Goal: Information Seeking & Learning: Check status

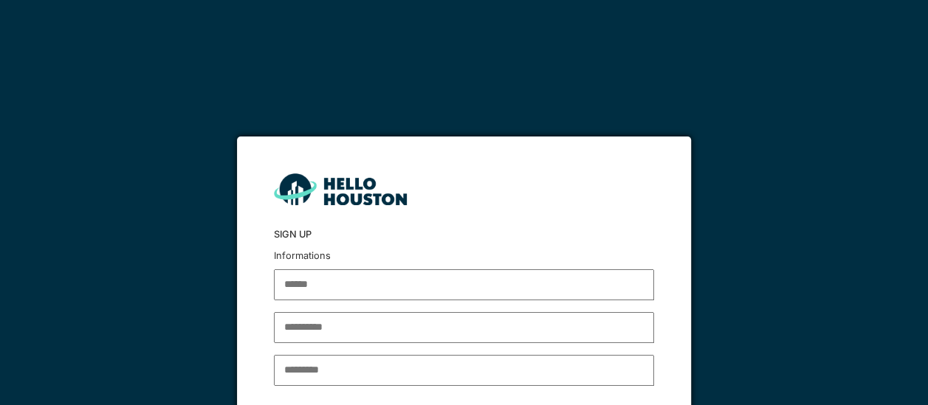
click at [375, 248] on form "Sign up Informations ******* Log in" at bounding box center [464, 316] width 455 height 358
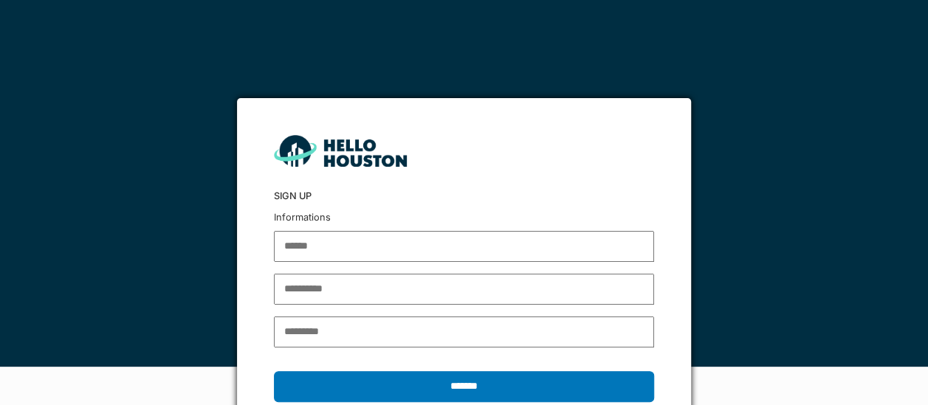
scroll to position [91, 0]
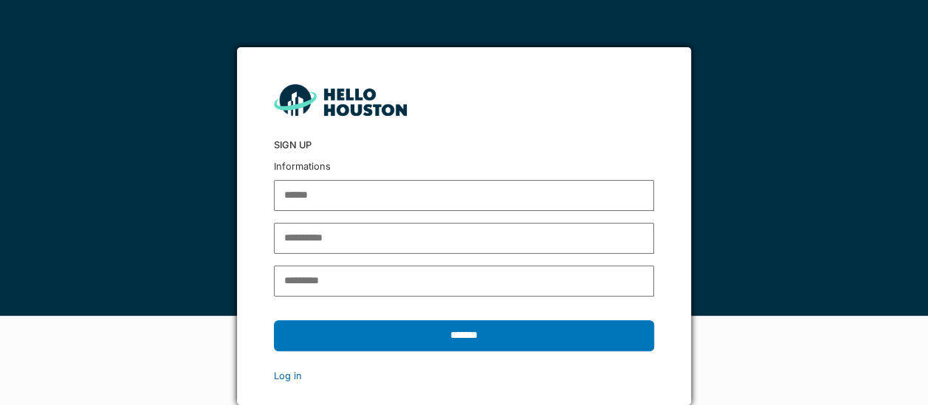
click at [293, 380] on link "Log in" at bounding box center [288, 376] width 28 height 11
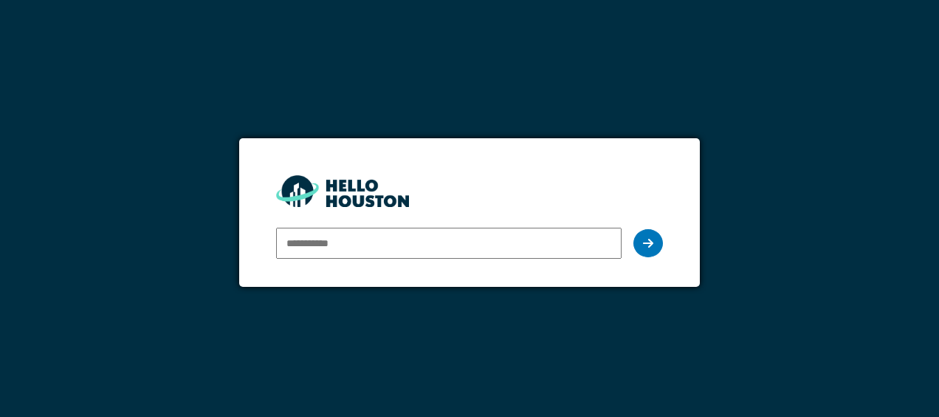
click at [343, 243] on input "email" at bounding box center [448, 242] width 345 height 31
type input "**********"
click at [648, 238] on icon at bounding box center [648, 243] width 10 height 12
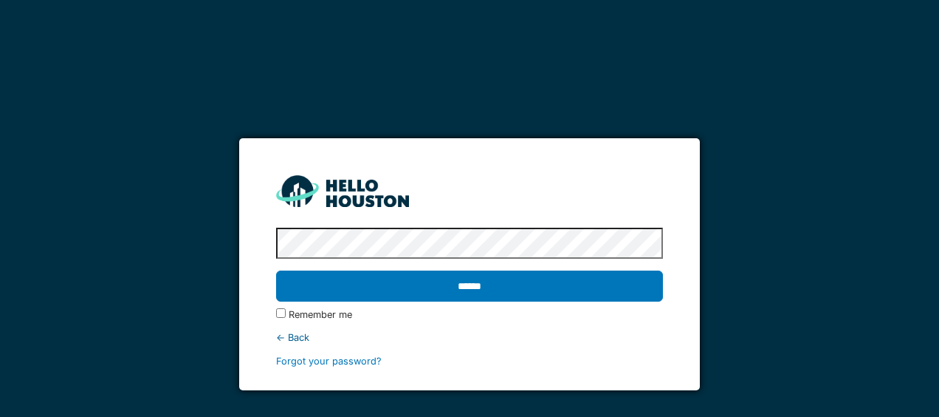
click at [354, 263] on div "****** Remember me ← Back Forgot your password?" at bounding box center [469, 295] width 386 height 146
click at [334, 320] on label "Remember me" at bounding box center [321, 314] width 64 height 14
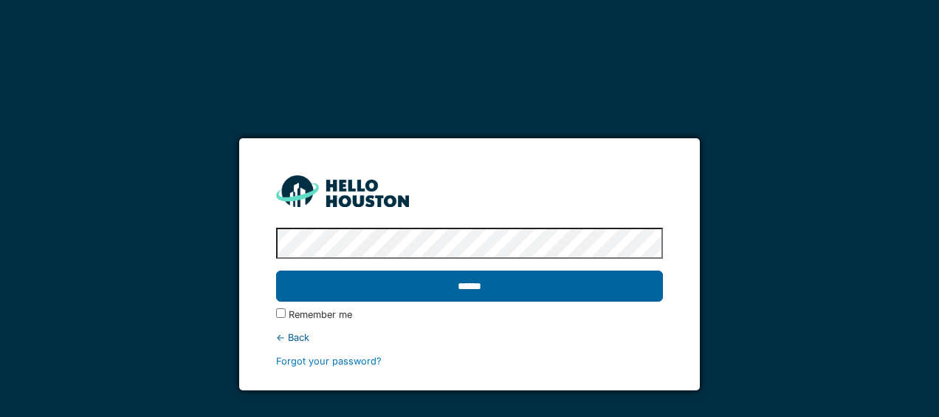
click at [415, 284] on input "******" at bounding box center [469, 285] width 386 height 31
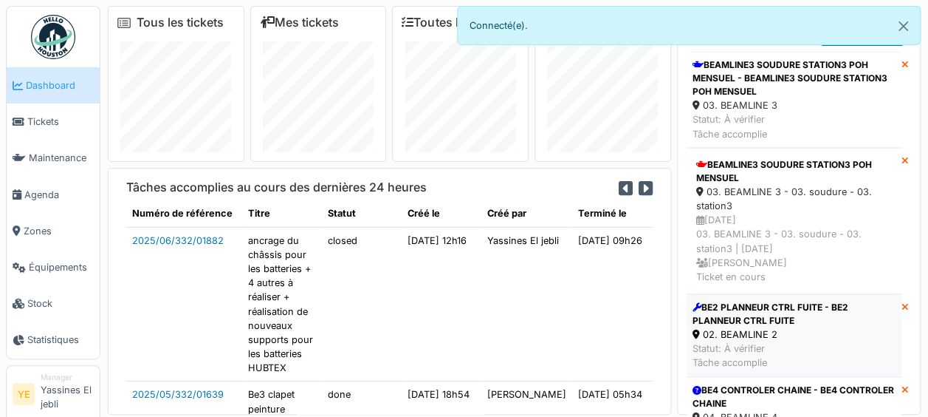
click at [812, 327] on div "02. BEAMLINE 2" at bounding box center [794, 334] width 203 height 14
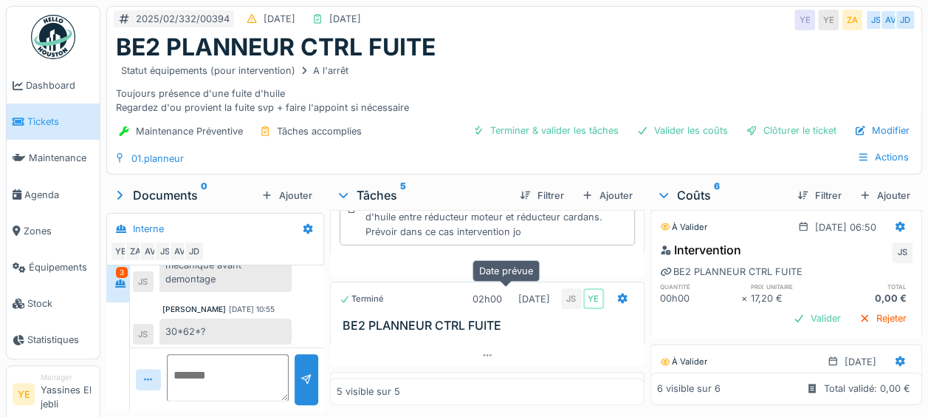
scroll to position [448, 0]
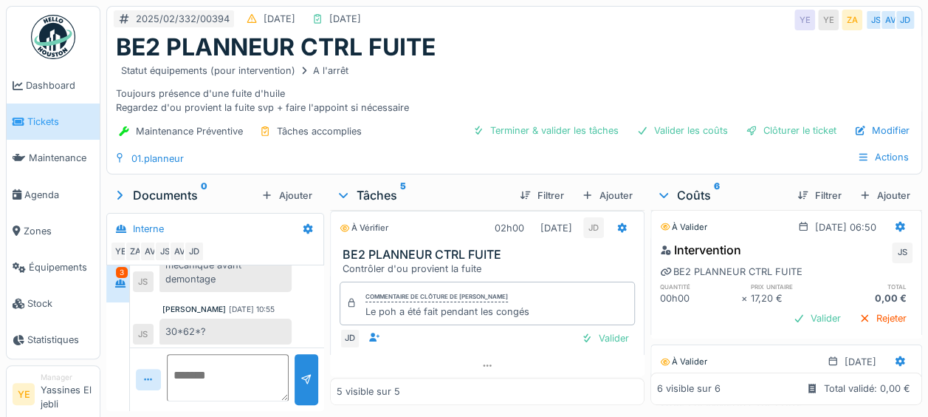
click at [56, 137] on link "Tickets" at bounding box center [53, 121] width 93 height 36
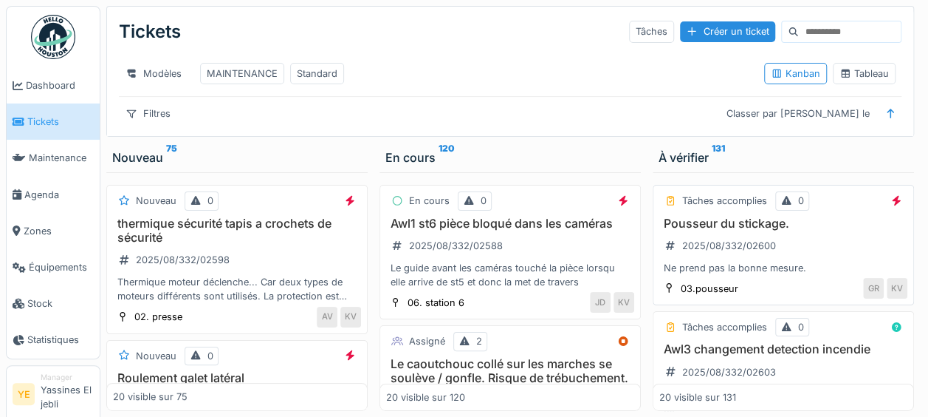
click at [778, 272] on div "Ne prend pas la bonne mesure." at bounding box center [783, 268] width 248 height 14
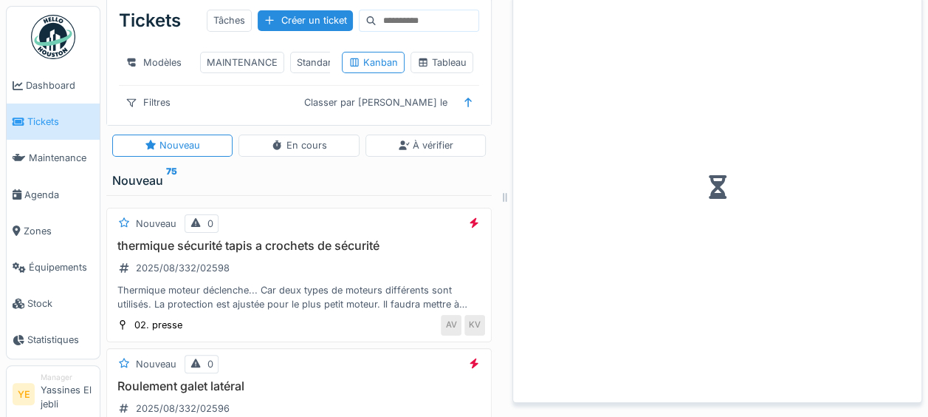
scroll to position [120, 0]
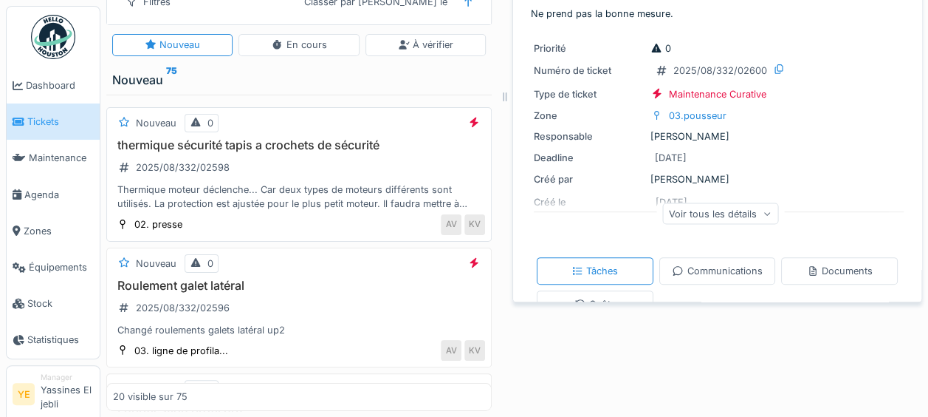
click at [362, 199] on div "Thermique moteur déclenche... Car deux types de moteurs différents sont utilisé…" at bounding box center [299, 196] width 372 height 28
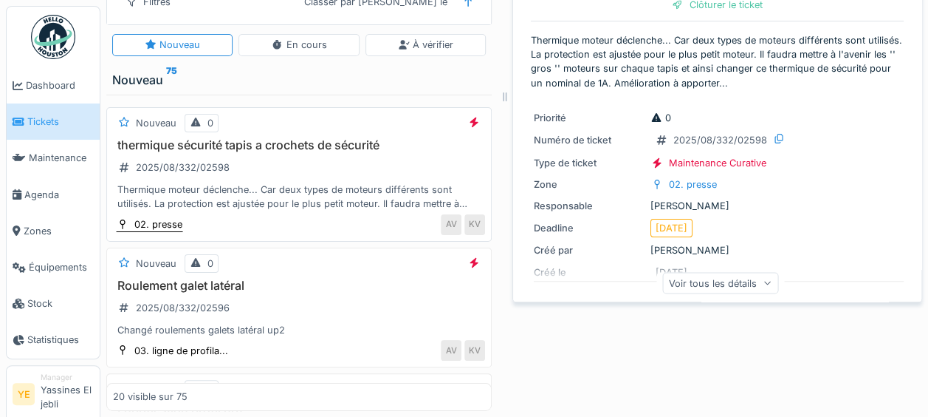
scroll to position [11, 0]
click at [306, 278] on h3 "Roulement galet latéral" at bounding box center [299, 285] width 372 height 14
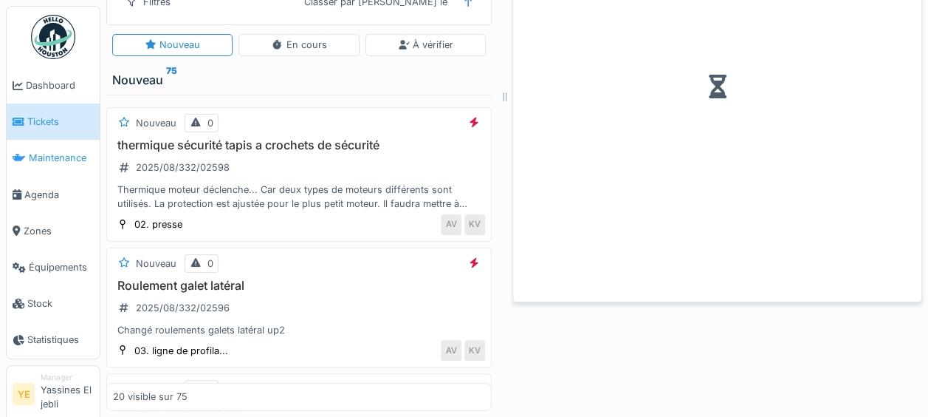
click at [45, 149] on link "Maintenance" at bounding box center [53, 158] width 93 height 36
click at [52, 131] on link "Tickets" at bounding box center [53, 121] width 93 height 36
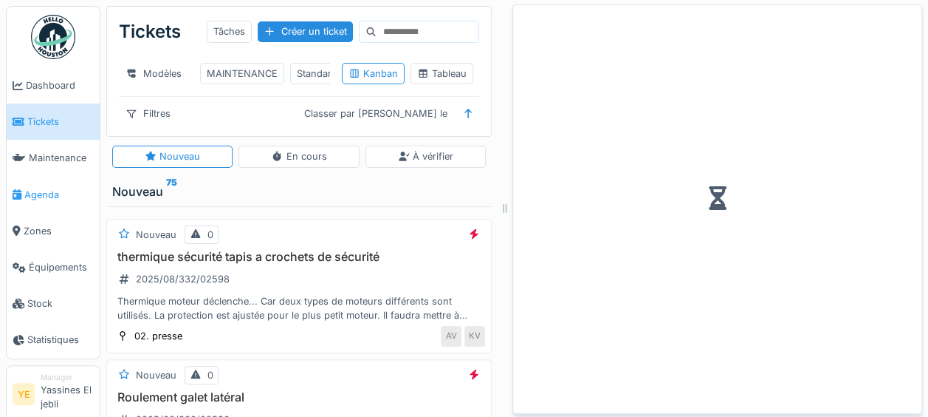
click at [61, 188] on span "Agenda" at bounding box center [58, 195] width 69 height 14
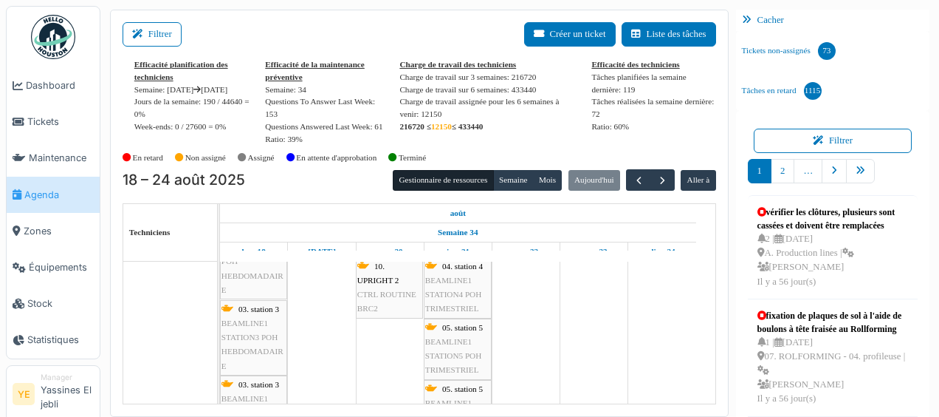
scroll to position [148, 0]
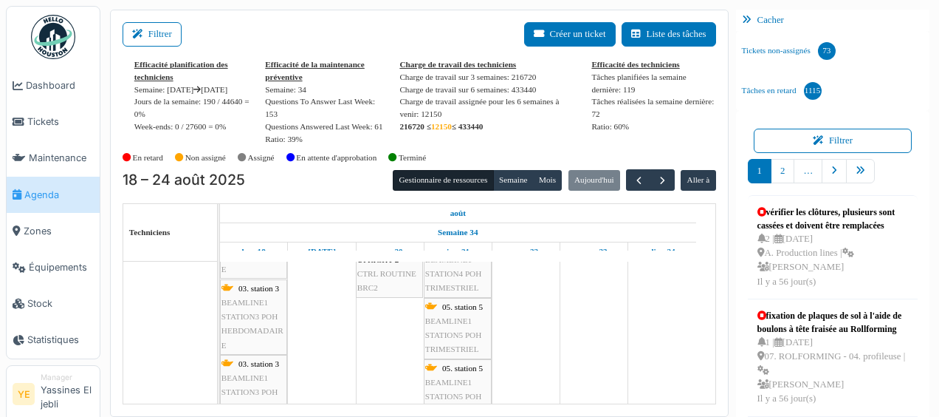
click at [458, 298] on link "05. station 5 BEAMLINE1 STATION5 POH TRIMESTRIEL" at bounding box center [458, 328] width 68 height 61
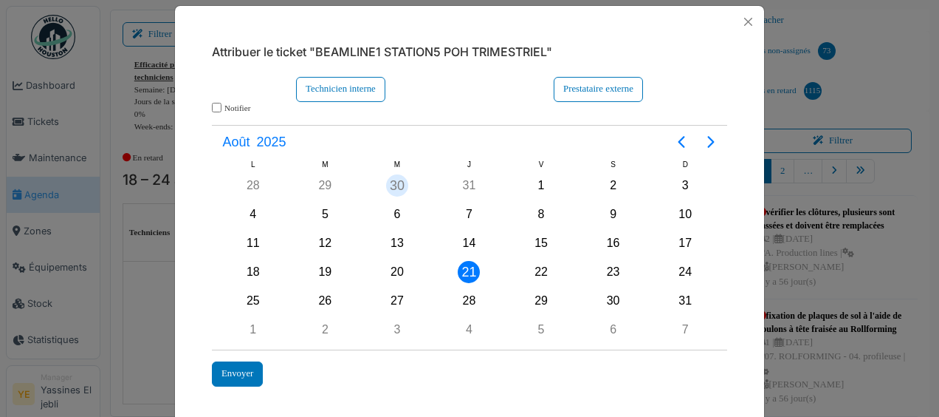
scroll to position [0, 0]
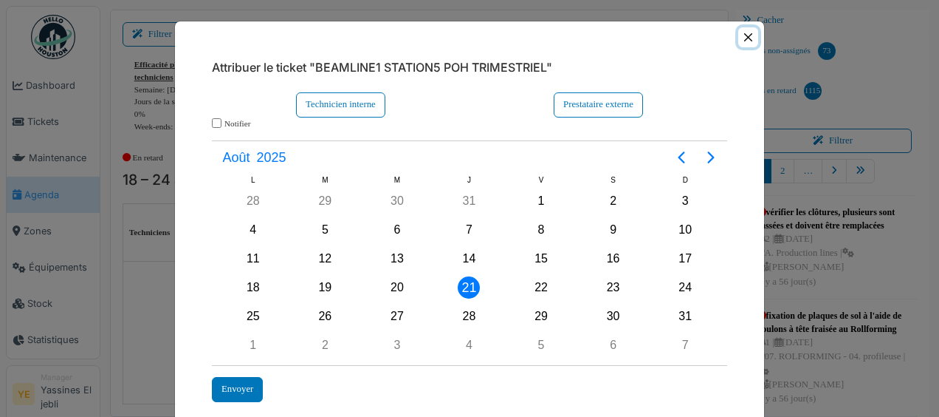
click at [744, 35] on button "Close" at bounding box center [749, 37] width 20 height 20
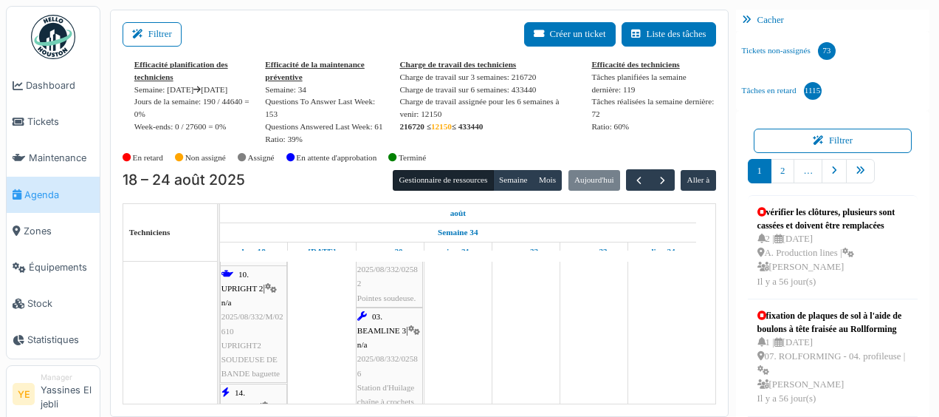
scroll to position [1625, 0]
click at [374, 318] on div "10. UPRIGHT 2 | n/a 2025/08/332/02582 Pointes soudeuse." at bounding box center [389, 343] width 64 height 71
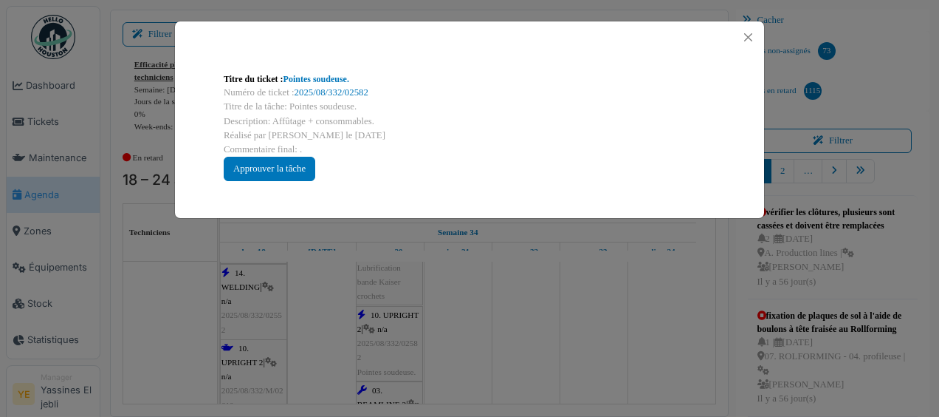
click at [326, 301] on div "Titre du ticket : Pointes soudeuse. Numéro de ticket : 2025/08/332/02582 Titre …" at bounding box center [469, 208] width 939 height 417
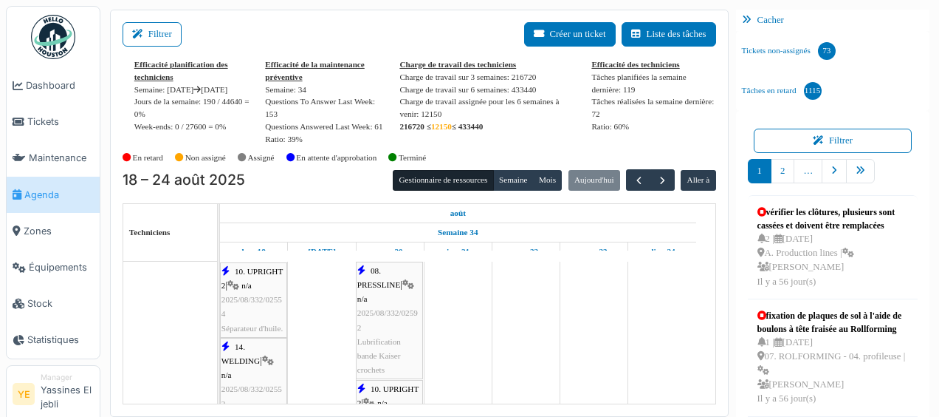
scroll to position [1496, 0]
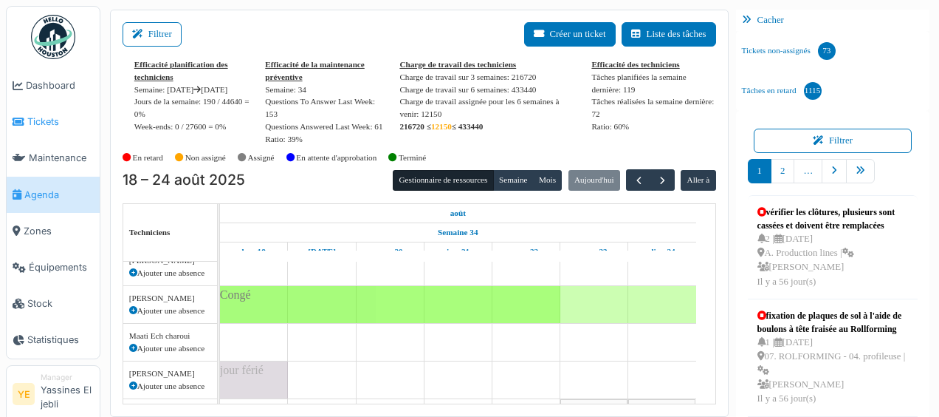
click at [55, 118] on span "Tickets" at bounding box center [60, 121] width 66 height 14
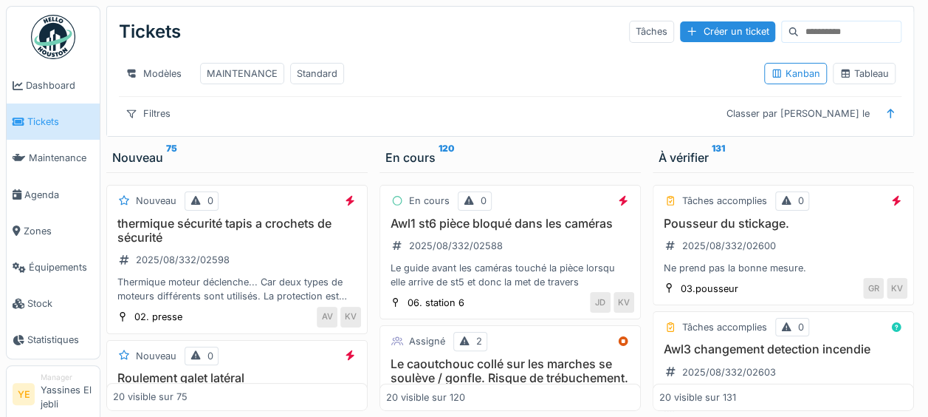
scroll to position [222, 0]
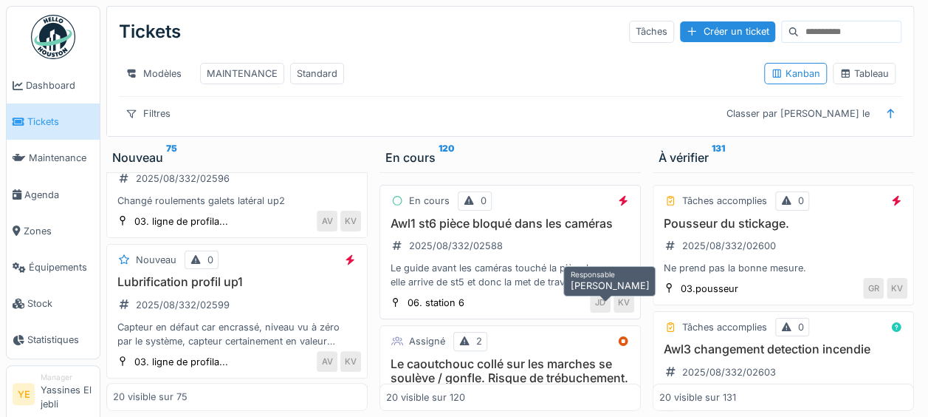
click at [614, 304] on div "KV" at bounding box center [624, 302] width 21 height 21
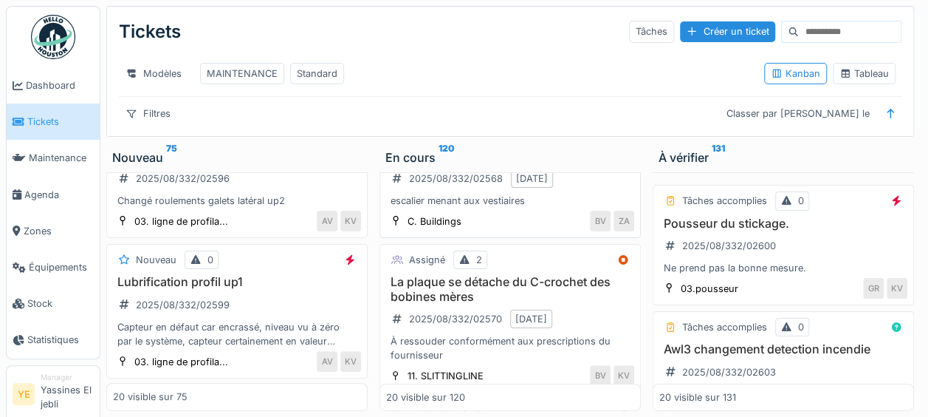
click at [496, 227] on div "BV ZA" at bounding box center [552, 220] width 165 height 21
click at [477, 205] on div "escalier menant aux vestiaires" at bounding box center [510, 200] width 248 height 14
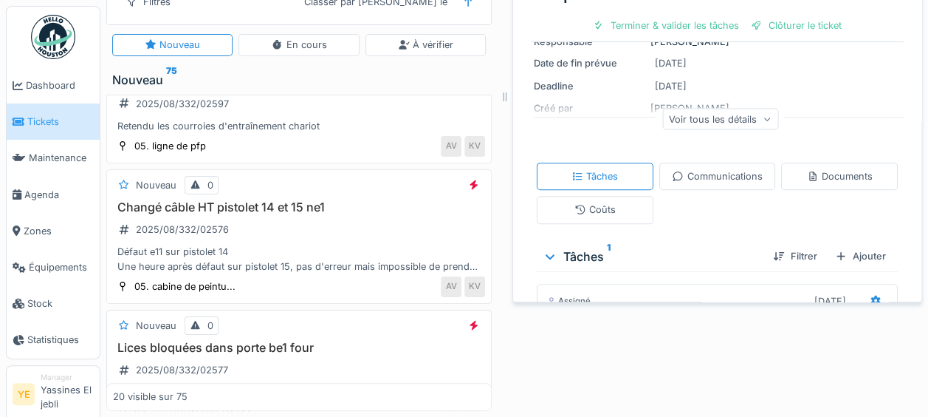
scroll to position [814, 0]
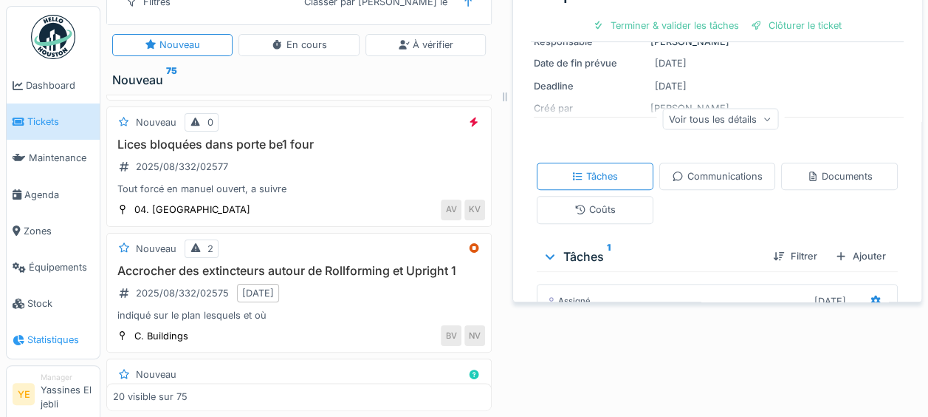
click at [56, 343] on span "Statistiques" at bounding box center [60, 339] width 66 height 14
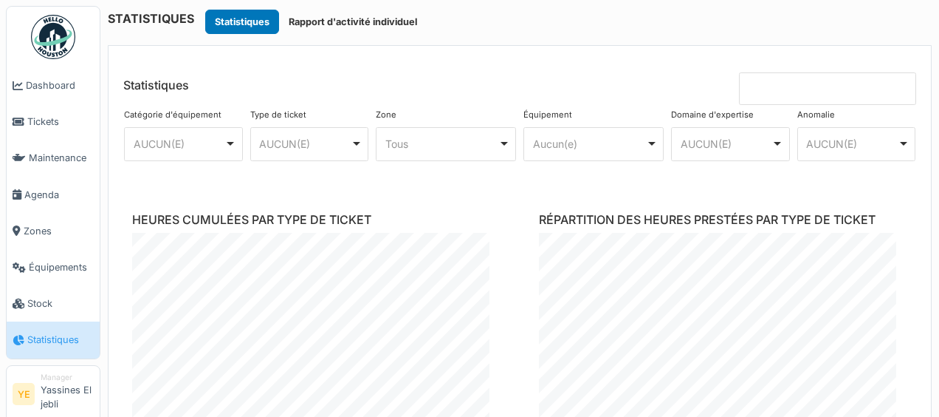
scroll to position [1403, 0]
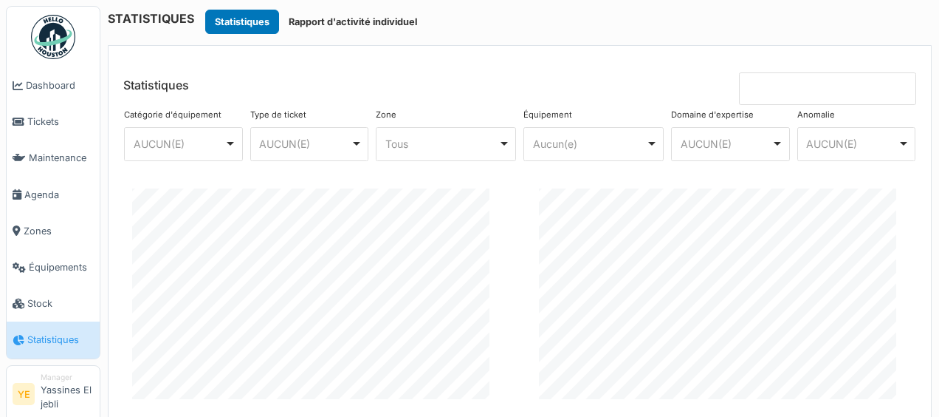
click at [811, 89] on input at bounding box center [827, 88] width 177 height 32
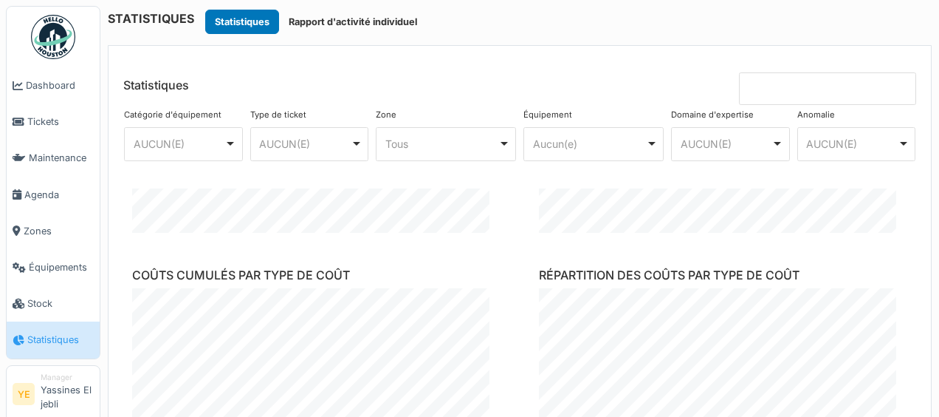
scroll to position [1772, 0]
